Goal: Find contact information: Find contact information

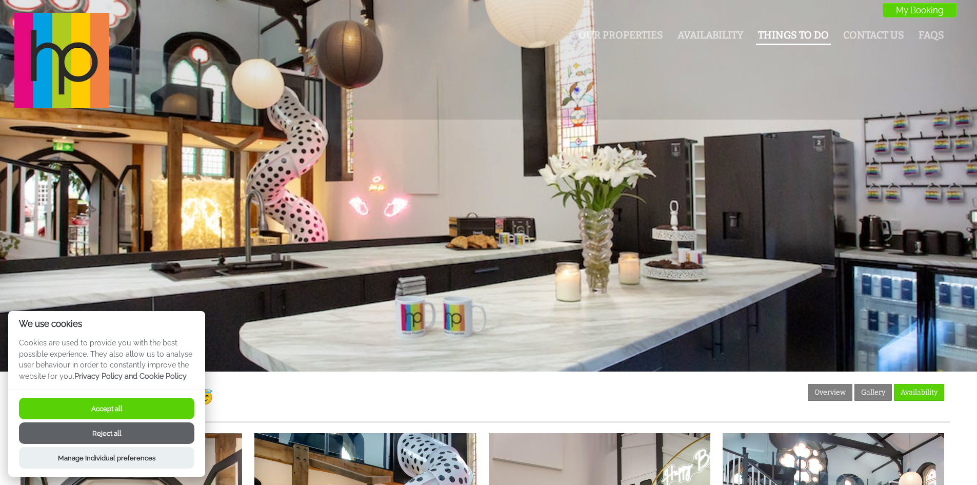
click at [784, 39] on link "Things To Do" at bounding box center [793, 35] width 71 height 12
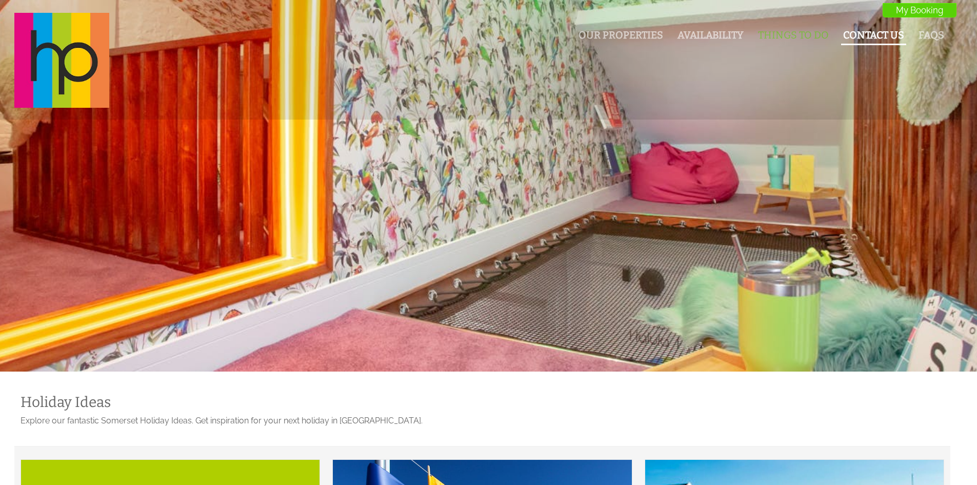
click at [875, 35] on link "Contact Us" at bounding box center [873, 35] width 61 height 12
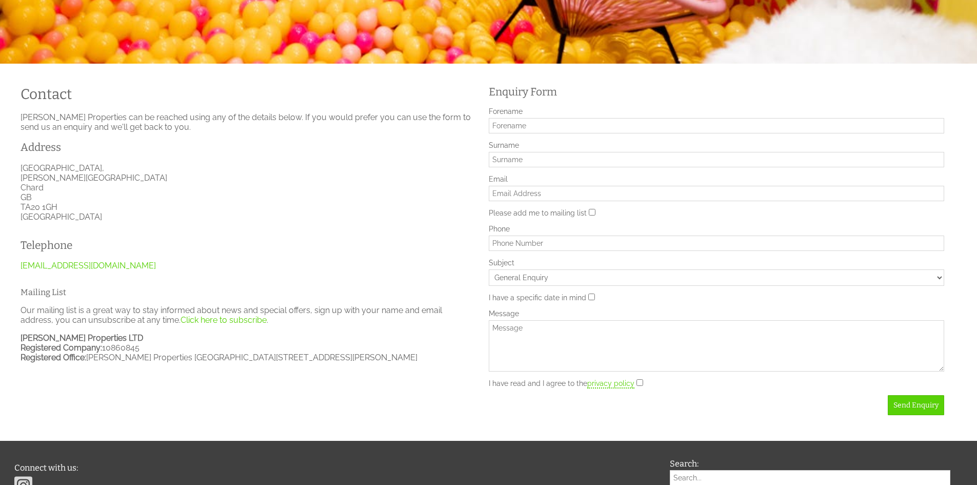
scroll to position [359, 0]
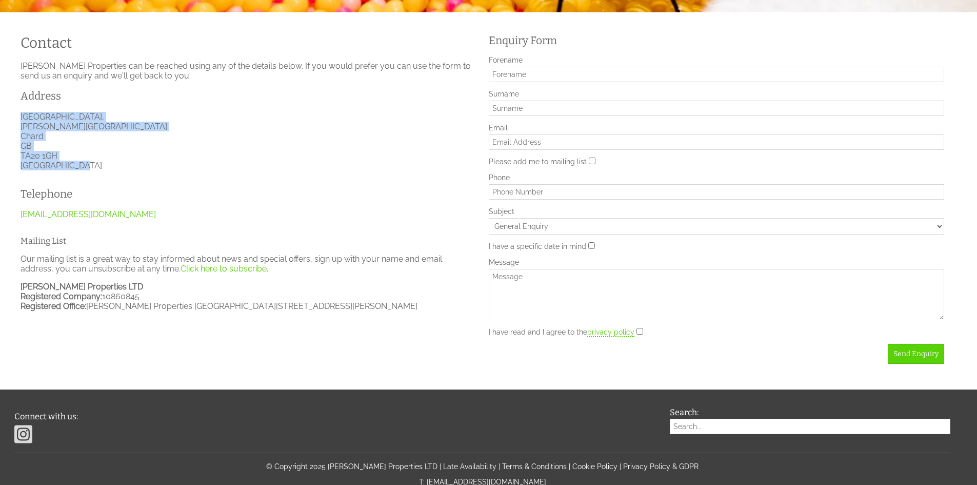
drag, startPoint x: 90, startPoint y: 165, endPoint x: 15, endPoint y: 119, distance: 87.3
click at [15, 119] on div "Contact [PERSON_NAME] Properties can be reached using any of the details below.…" at bounding box center [248, 172] width 468 height 294
copy p "[STREET_ADDRESS][PERSON_NAME]"
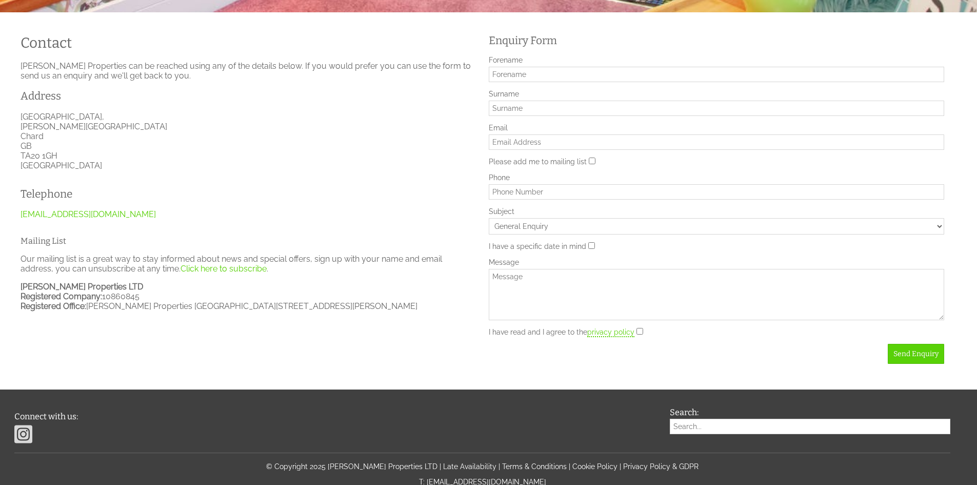
click at [190, 208] on div "Telephone [EMAIL_ADDRESS][DOMAIN_NAME]" at bounding box center [128, 202] width 228 height 49
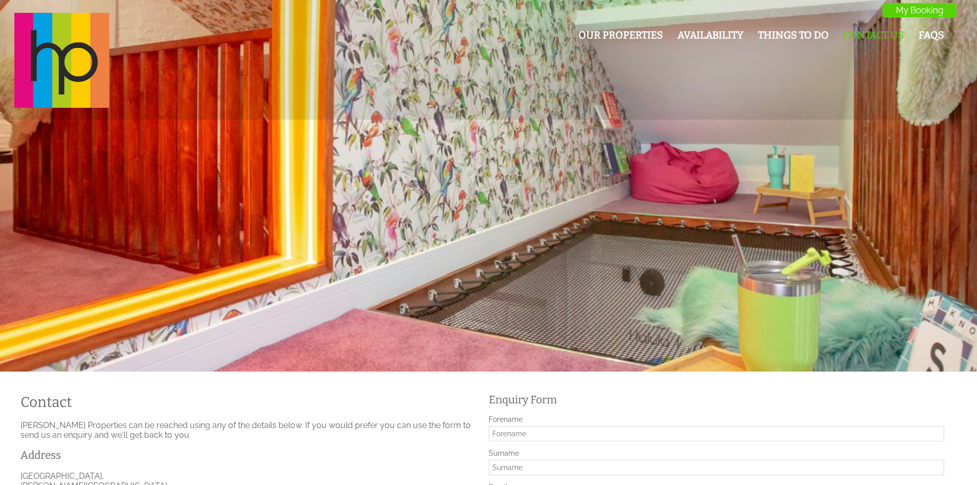
scroll to position [0, 0]
click at [656, 36] on link "Our Properties" at bounding box center [620, 35] width 85 height 12
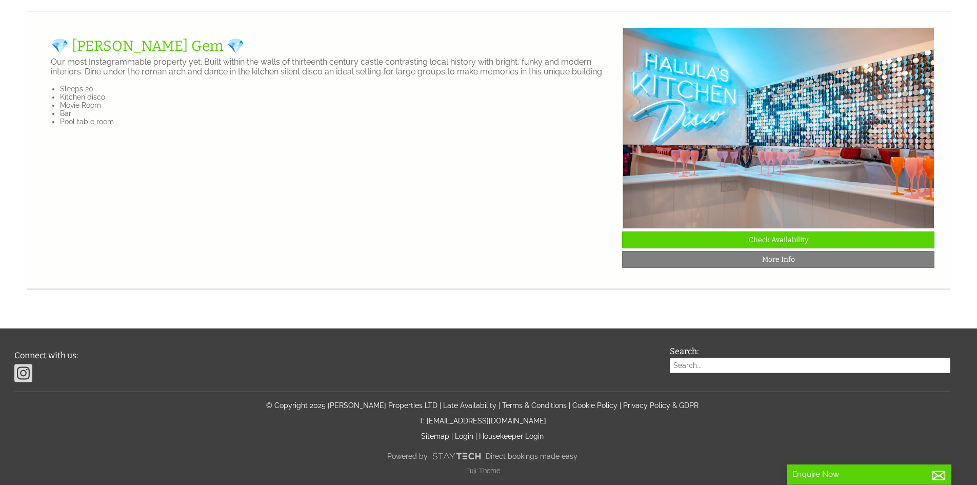
scroll to position [1769, 0]
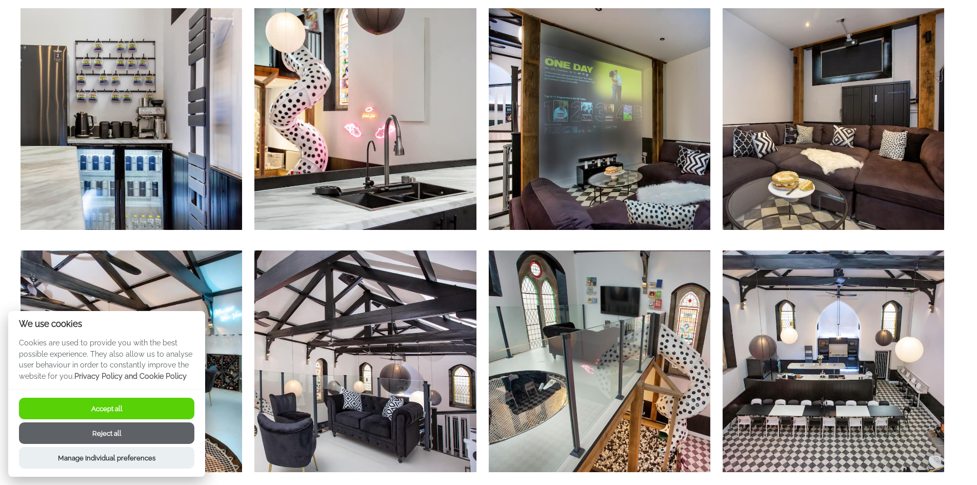
click at [150, 407] on button "Accept all" at bounding box center [106, 408] width 175 height 22
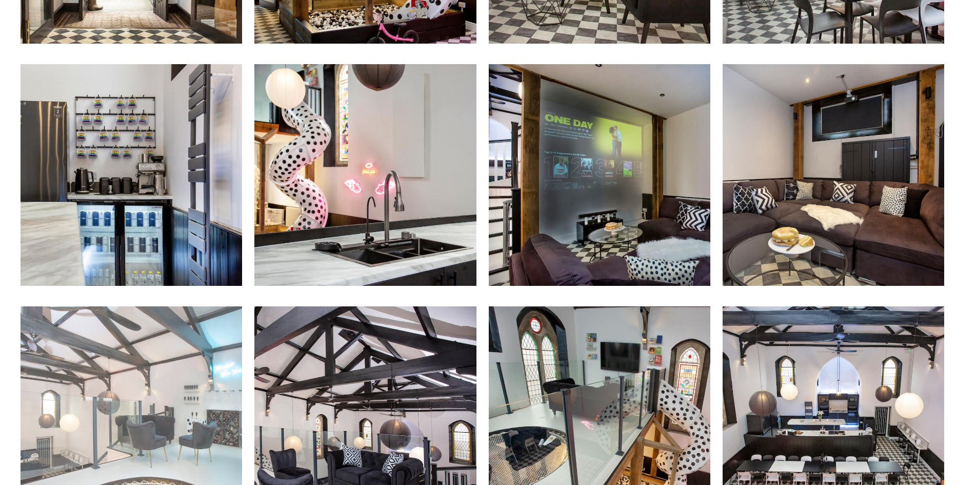
scroll to position [513, 0]
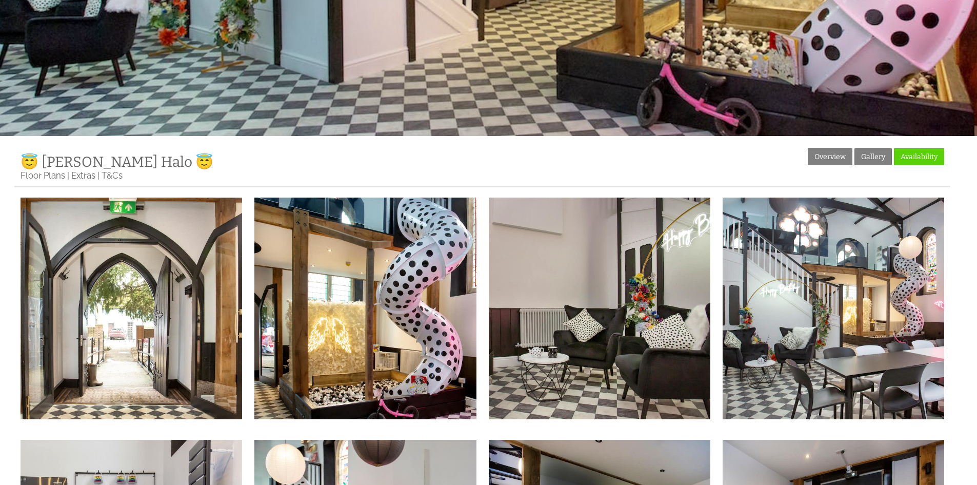
scroll to position [56, 0]
